Goal: Task Accomplishment & Management: Manage account settings

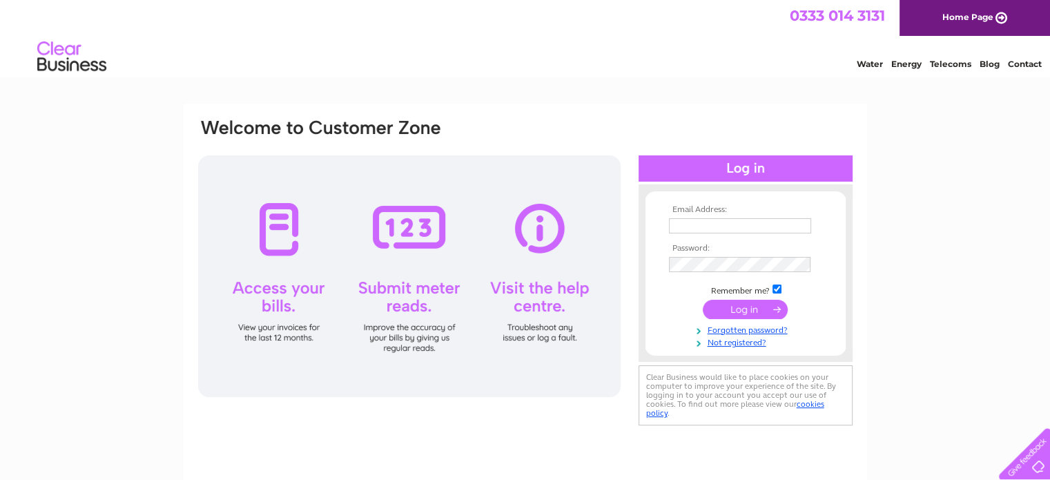
type input "[EMAIL_ADDRESS][DOMAIN_NAME]"
click at [739, 316] on input "submit" at bounding box center [745, 309] width 85 height 19
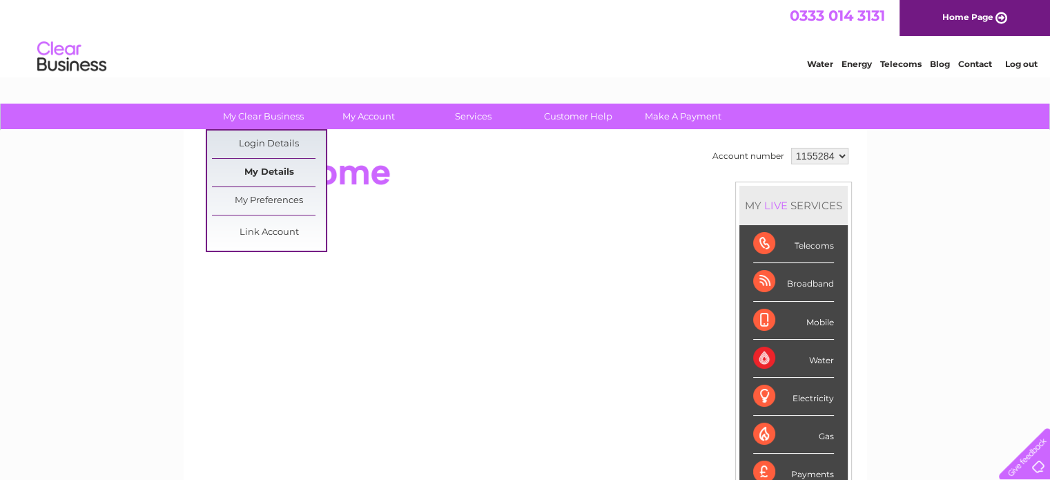
click at [289, 168] on link "My Details" at bounding box center [269, 173] width 114 height 28
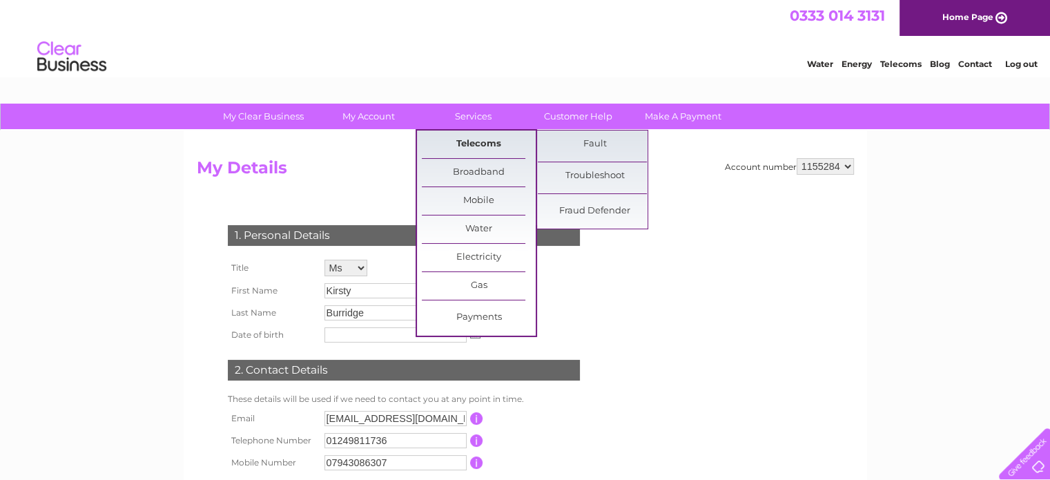
click at [463, 146] on link "Telecoms" at bounding box center [479, 145] width 114 height 28
click at [475, 139] on link "Telecoms" at bounding box center [479, 145] width 114 height 28
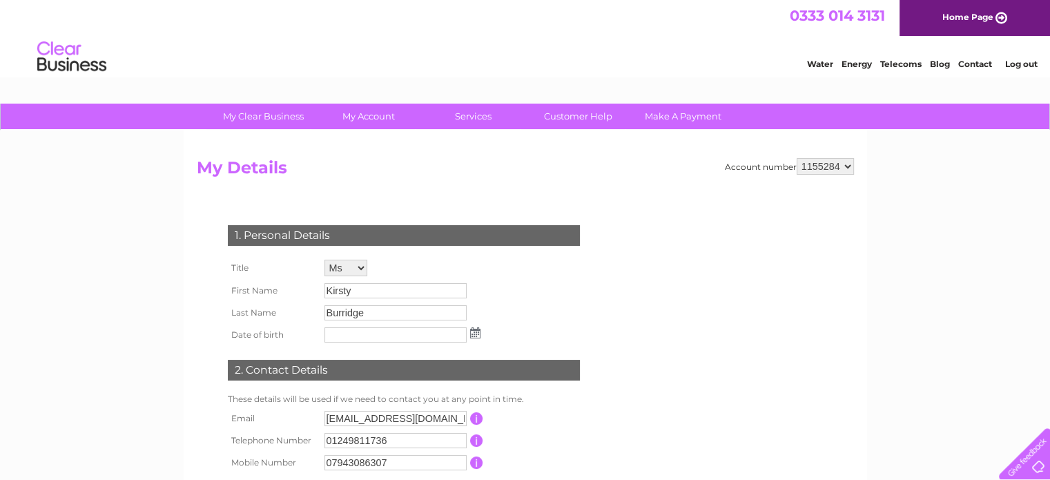
click at [952, 226] on div "My Clear Business Login Details My Details My Preferences Link Account My Accou…" at bounding box center [525, 445] width 1050 height 682
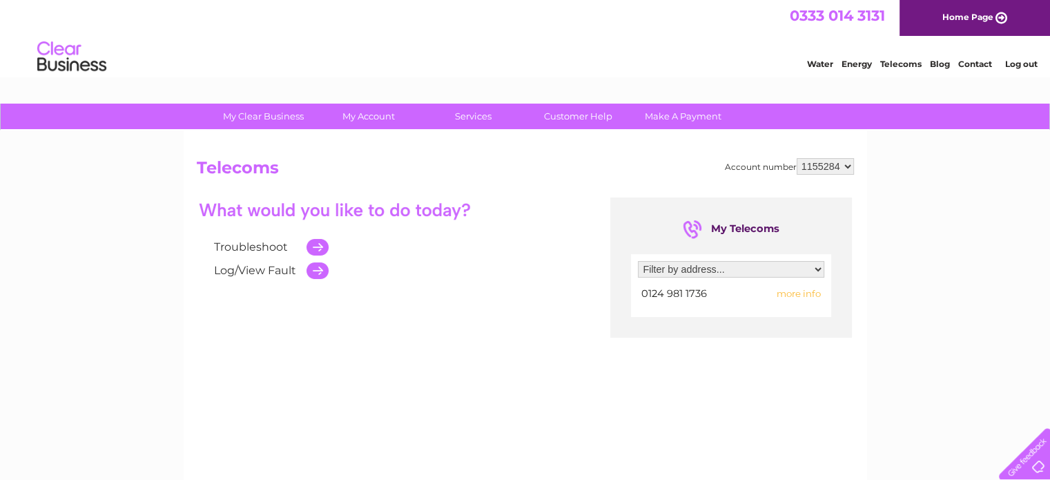
click at [561, 70] on div "Water Energy Telecoms Blog Contact Log out" at bounding box center [525, 58] width 1050 height 45
